Goal: Task Accomplishment & Management: Use online tool/utility

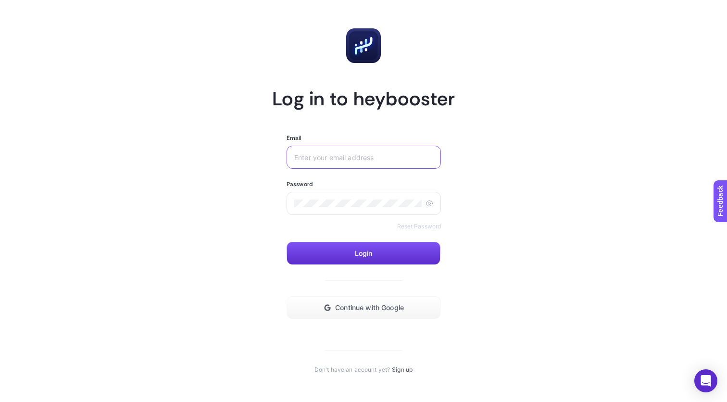
click at [0, 402] on com-1password-button at bounding box center [0, 402] width 0 height 0
click at [378, 167] on div at bounding box center [364, 157] width 154 height 23
click at [0, 402] on com-1password-button at bounding box center [0, 402] width 0 height 0
click at [403, 158] on input "Email" at bounding box center [363, 157] width 139 height 8
click at [366, 309] on span "Continue with Google" at bounding box center [369, 308] width 69 height 8
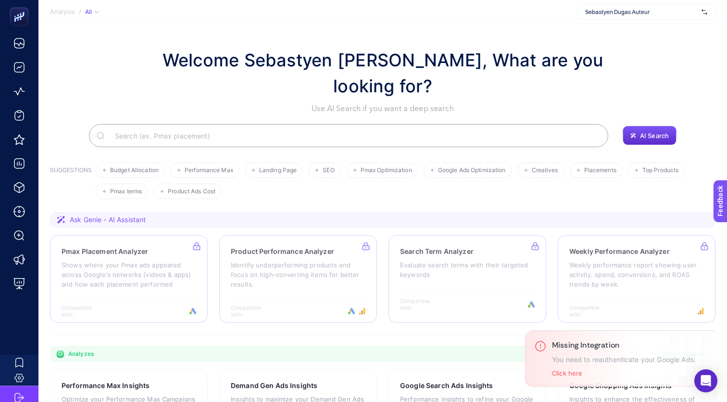
click at [626, 9] on span "Sebastyen Dugas Auteur" at bounding box center [641, 12] width 113 height 8
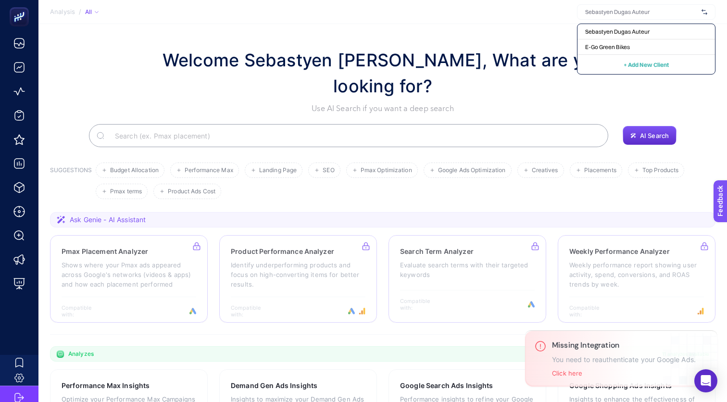
click at [524, 36] on section "Welcome Sebastyen [PERSON_NAME], What are you looking for? Use AI Search if you…" at bounding box center [382, 345] width 689 height 643
